Goal: Navigation & Orientation: Find specific page/section

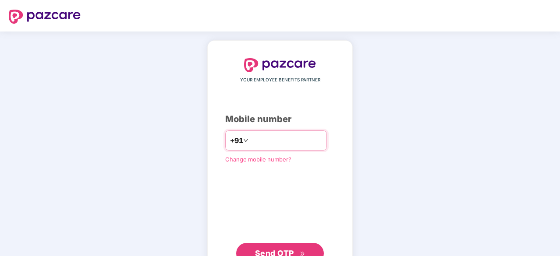
drag, startPoint x: 0, startPoint y: 0, endPoint x: 293, endPoint y: 142, distance: 325.6
click at [293, 142] on input "number" at bounding box center [286, 141] width 72 height 14
type input "**********"
click at [279, 249] on span "Send OTP" at bounding box center [274, 252] width 39 height 9
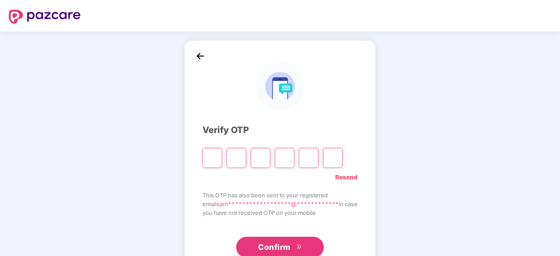
type input "*"
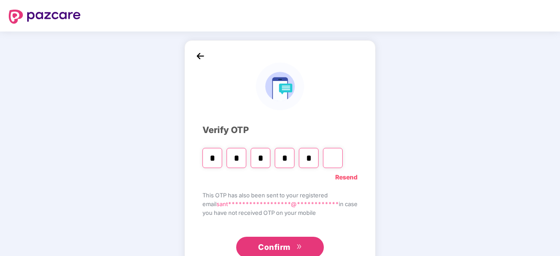
type input "*"
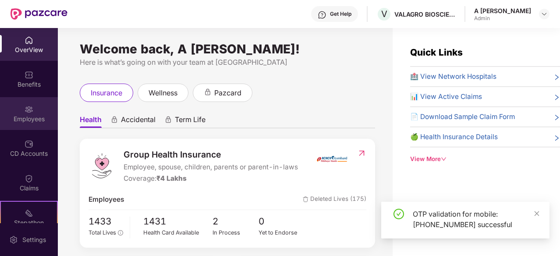
click at [30, 99] on div "Employees" at bounding box center [29, 113] width 58 height 33
